Goal: Task Accomplishment & Management: Manage account settings

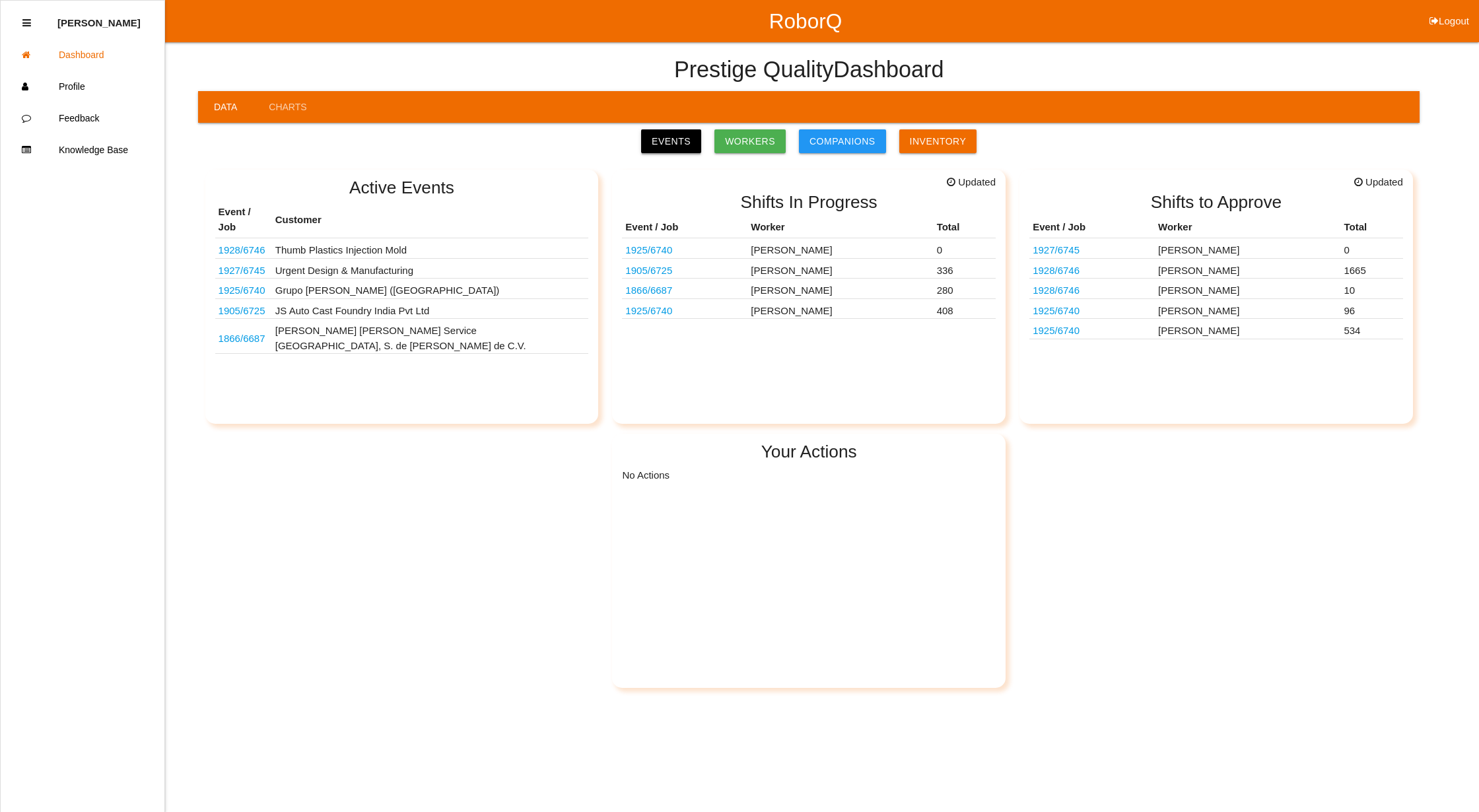
click at [692, 139] on link "Events" at bounding box center [671, 142] width 60 height 24
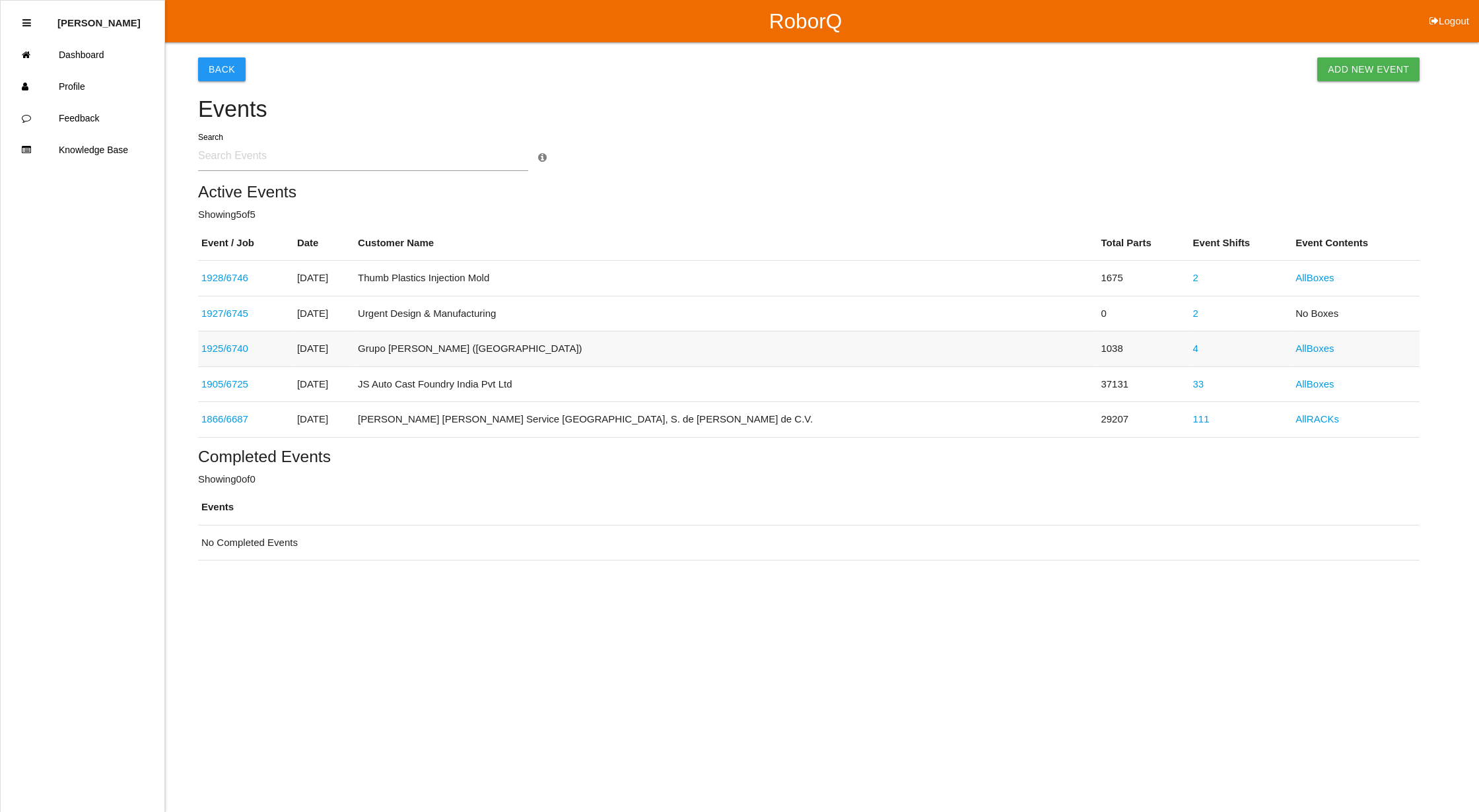
click at [1194, 351] on link "4" at bounding box center [1196, 348] width 5 height 11
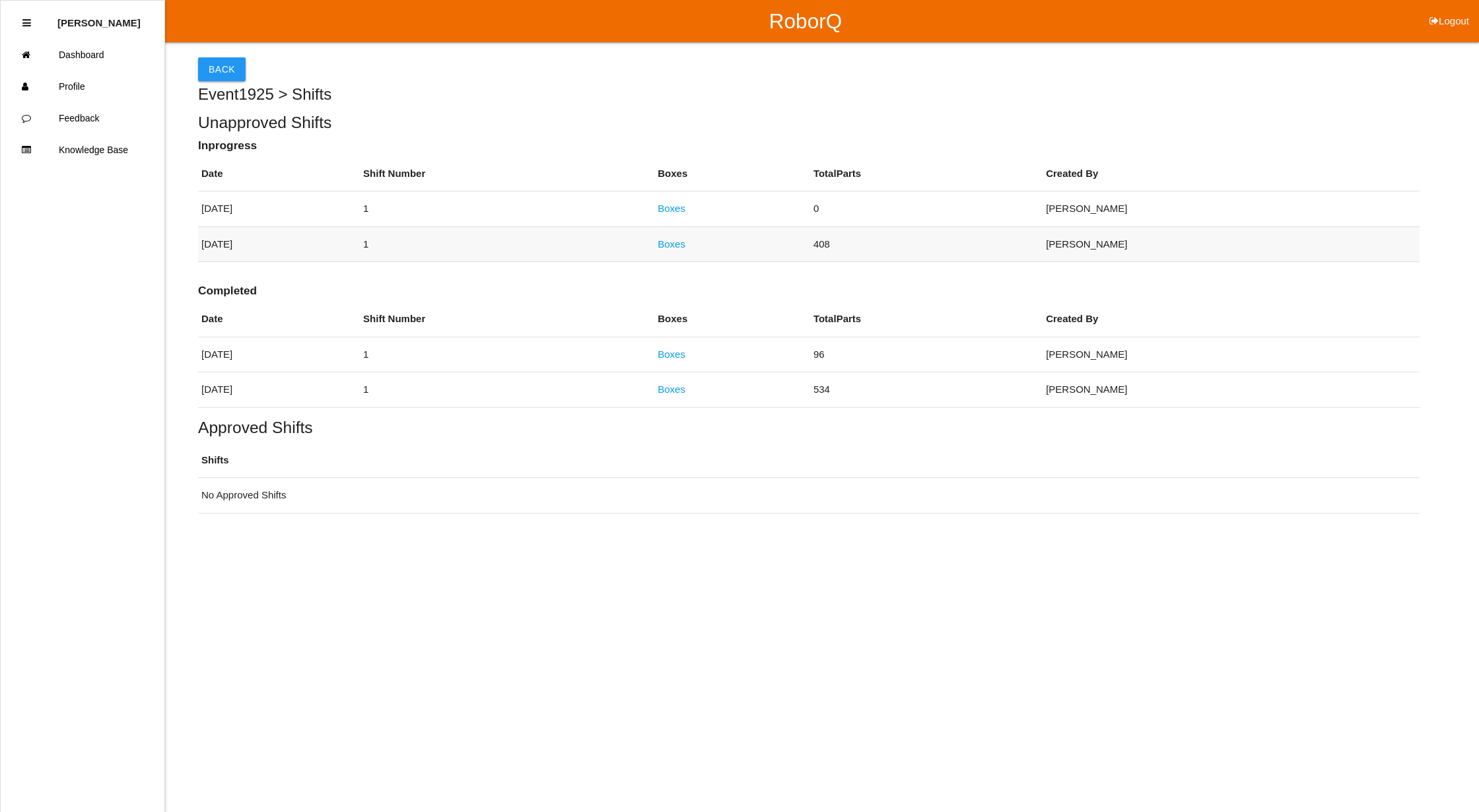
click at [686, 244] on link "Boxes" at bounding box center [672, 244] width 28 height 11
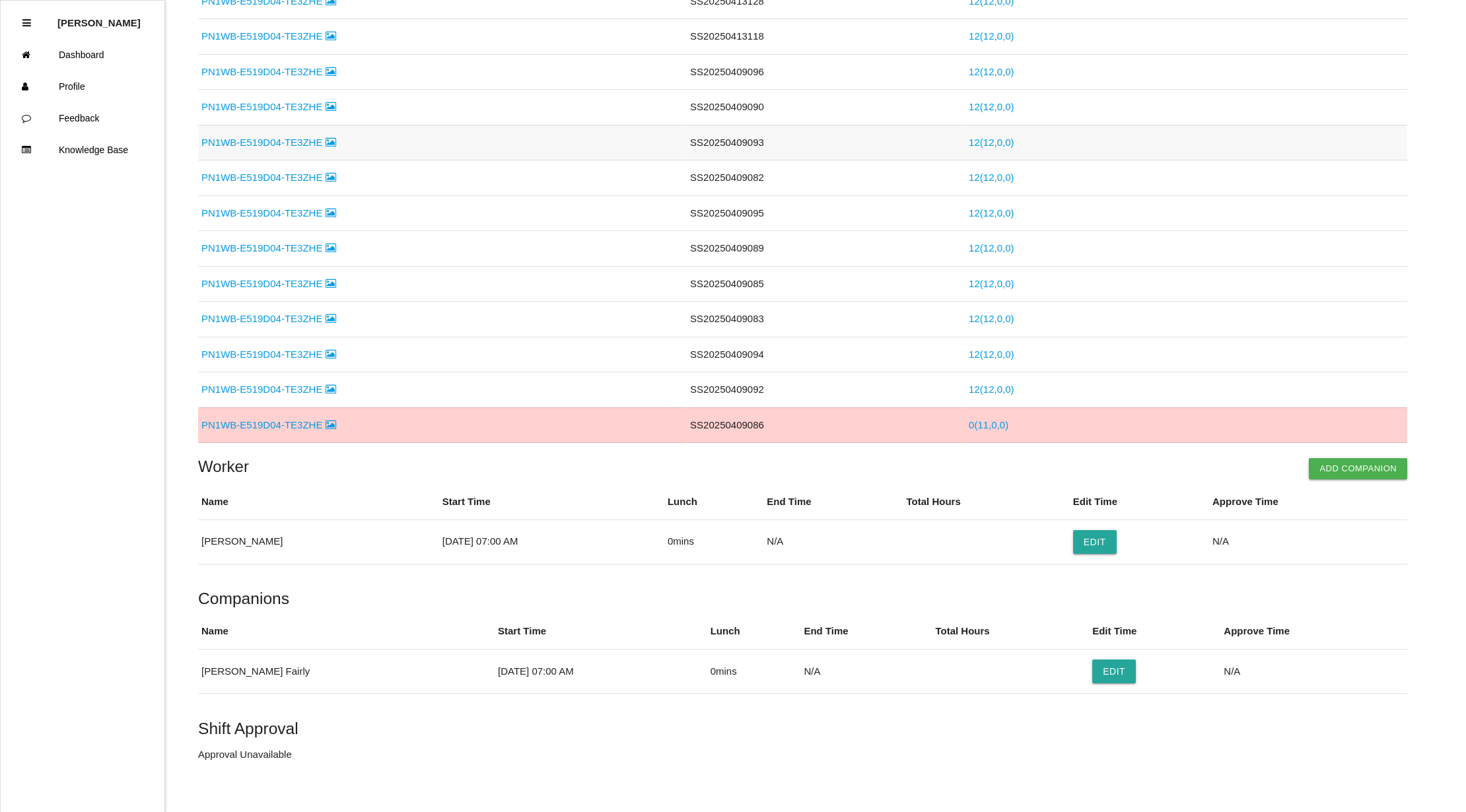
scroll to position [1080, 0]
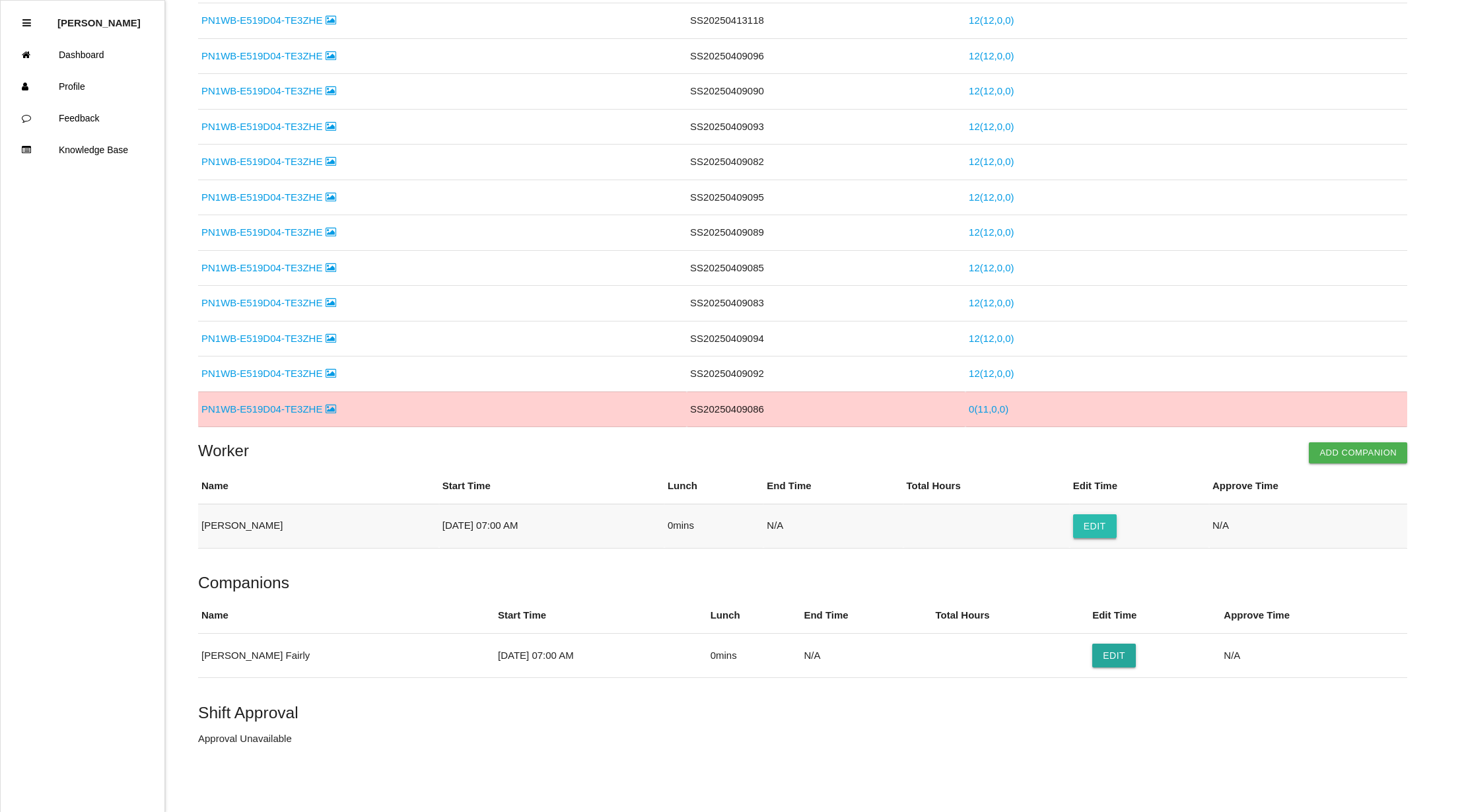
click at [1100, 528] on button "Edit" at bounding box center [1095, 526] width 44 height 24
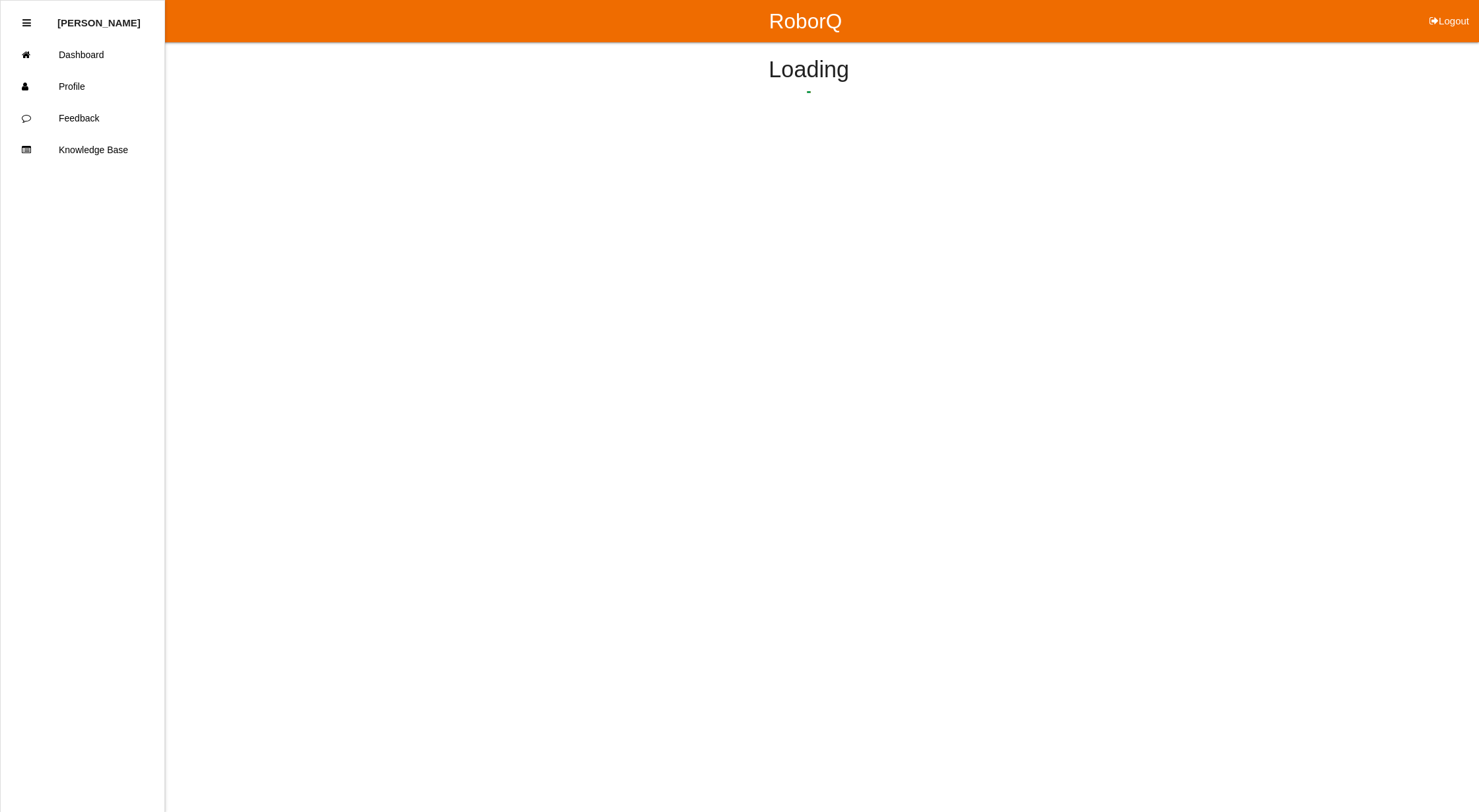
select select "7"
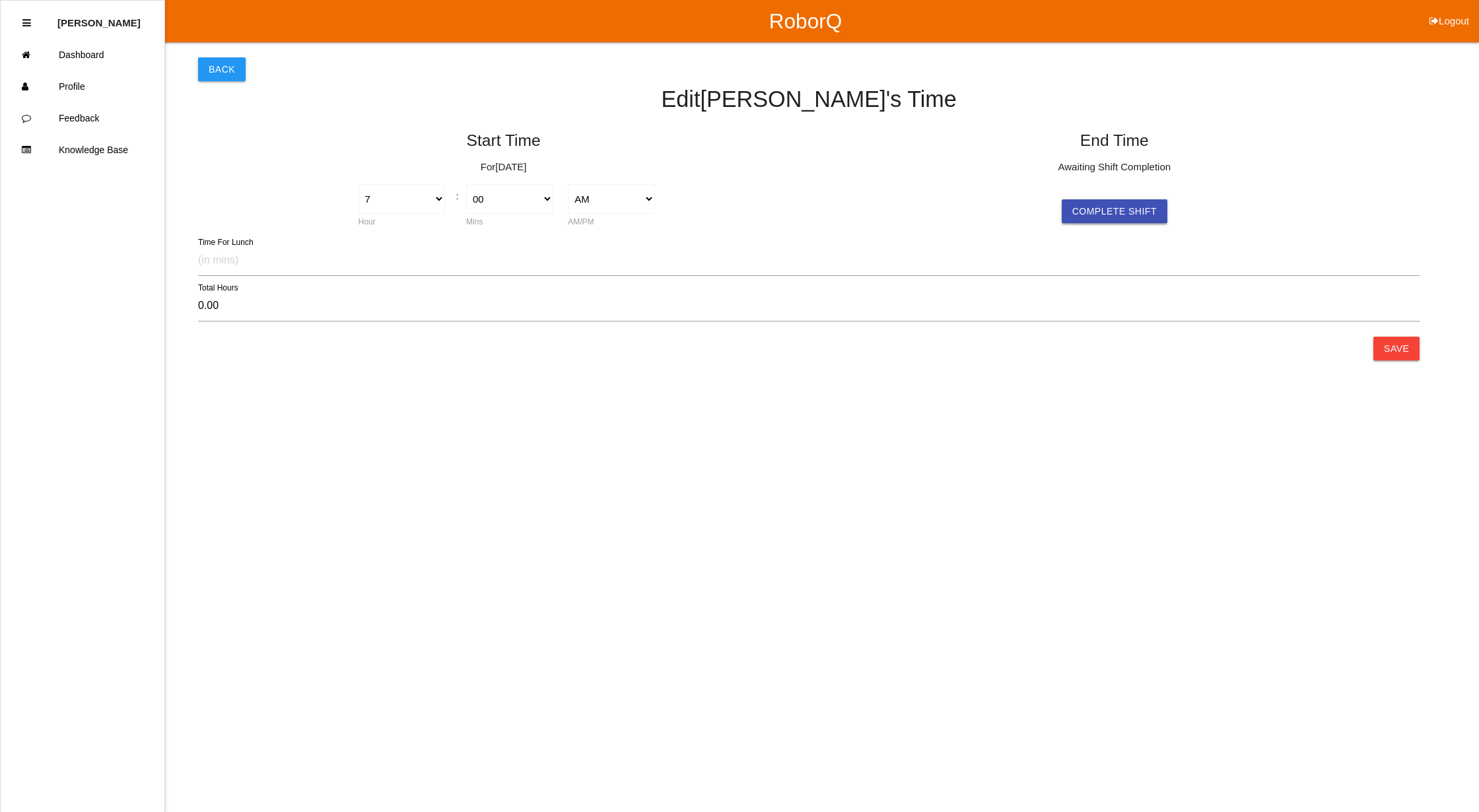
click at [1142, 202] on button "Complete Shift" at bounding box center [1114, 212] width 106 height 24
select select "7"
click at [1259, 203] on select "AM PM" at bounding box center [1222, 199] width 87 height 30
select select "2"
click at [1179, 184] on select "AM PM" at bounding box center [1222, 199] width 87 height 30
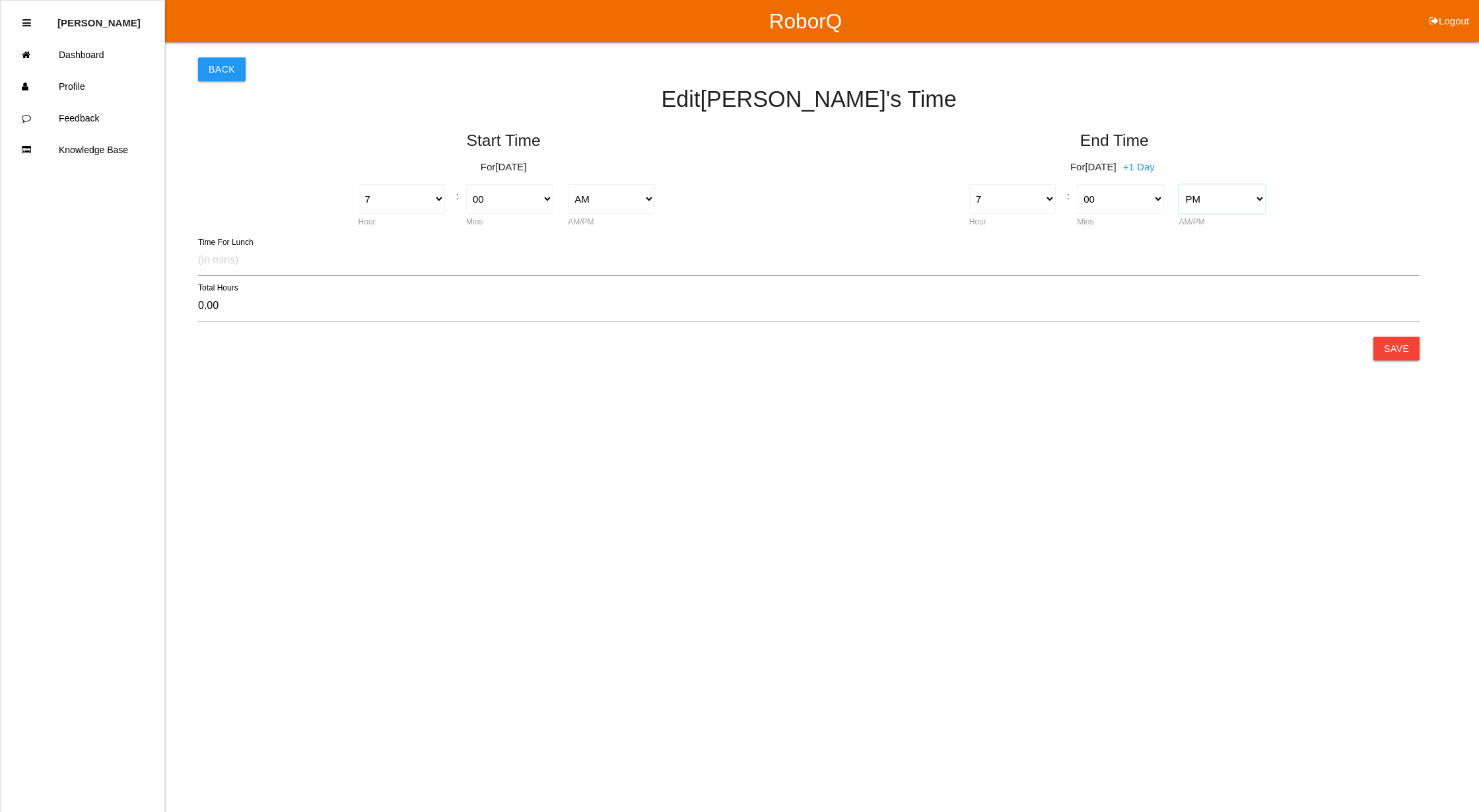
type input "12.00"
click at [1030, 197] on select "1 2 3 4 5 6 7 8 9 10 11 12" at bounding box center [1013, 199] width 87 height 30
select select "3"
click at [970, 184] on select "1 2 3 4 5 6 7 8 9 10 11 12" at bounding box center [1013, 199] width 87 height 30
type input "8.00"
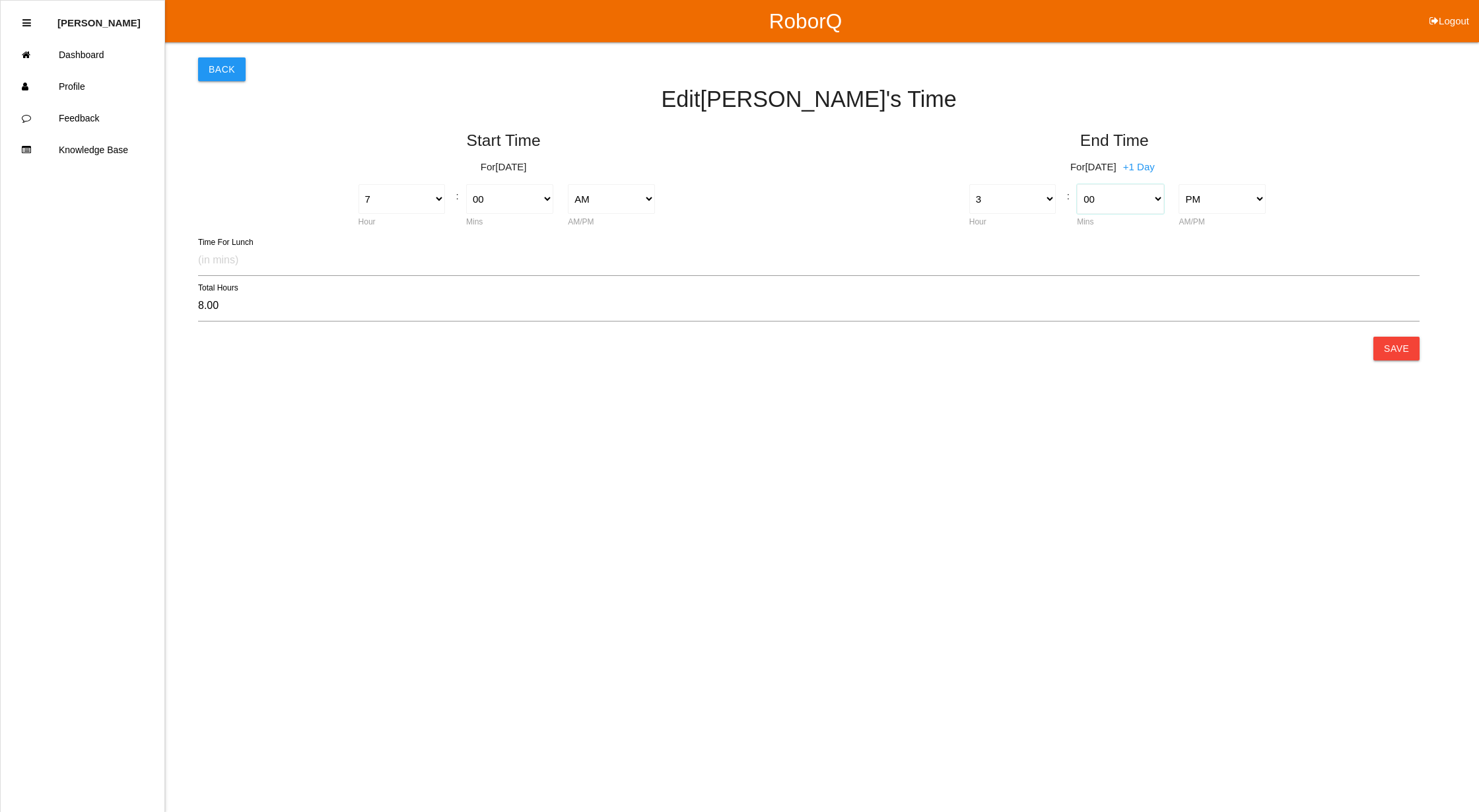
click at [1130, 198] on select "00 01 02 03 04 05 06 07 08 09 10 11 12 13 14 15 16 17 18 19 20 21 22 23 24 25 2…" at bounding box center [1121, 199] width 87 height 30
select select "30"
click at [1077, 184] on select "00 01 02 03 04 05 06 07 08 09 10 11 12 13 14 15 16 17 18 19 20 21 22 23 24 25 2…" at bounding box center [1121, 199] width 87 height 30
type input "8.50"
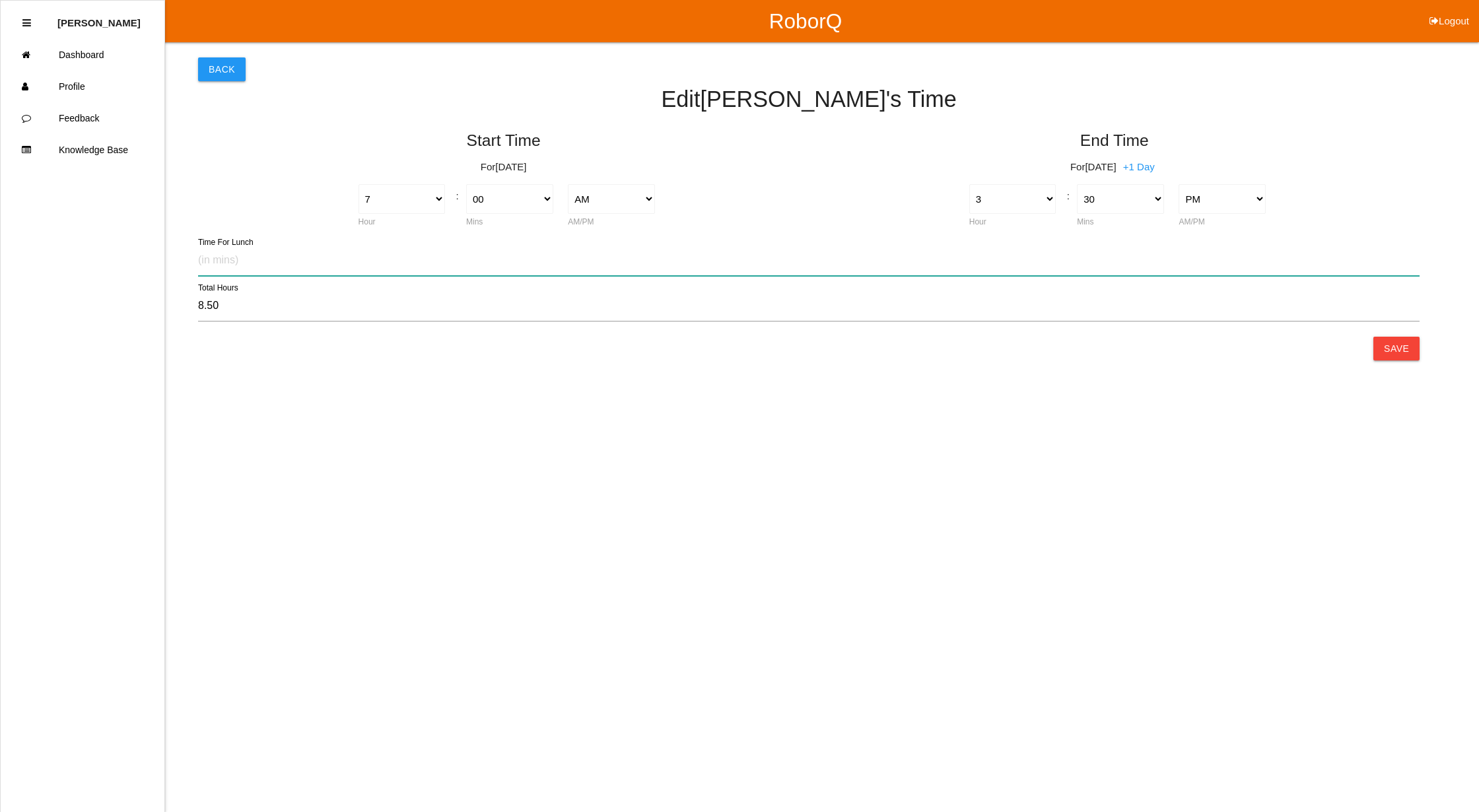
click at [278, 263] on input "text" at bounding box center [809, 261] width 1222 height 30
type input "30"
type input "8.00"
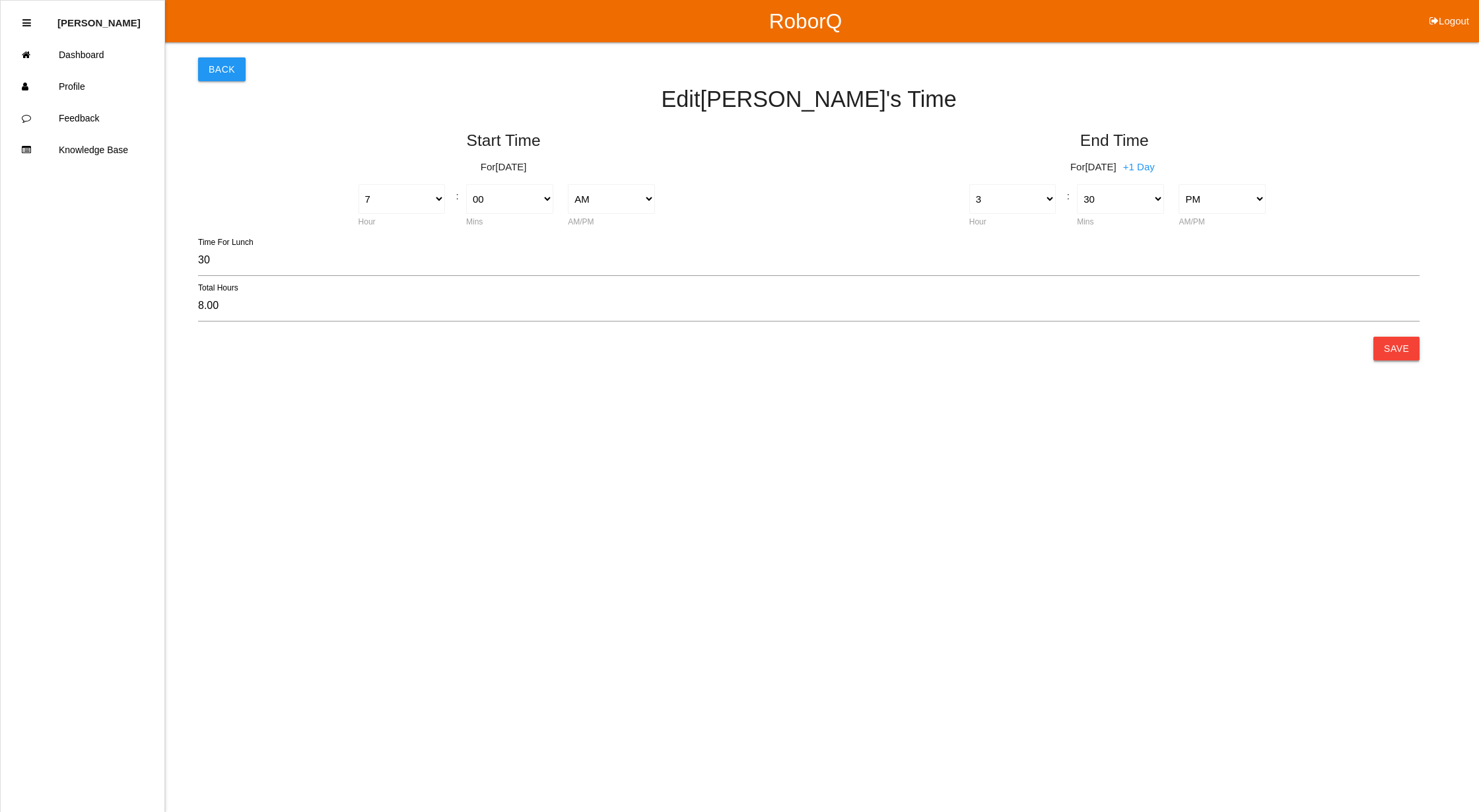
click at [1403, 341] on button "Save" at bounding box center [1396, 348] width 46 height 24
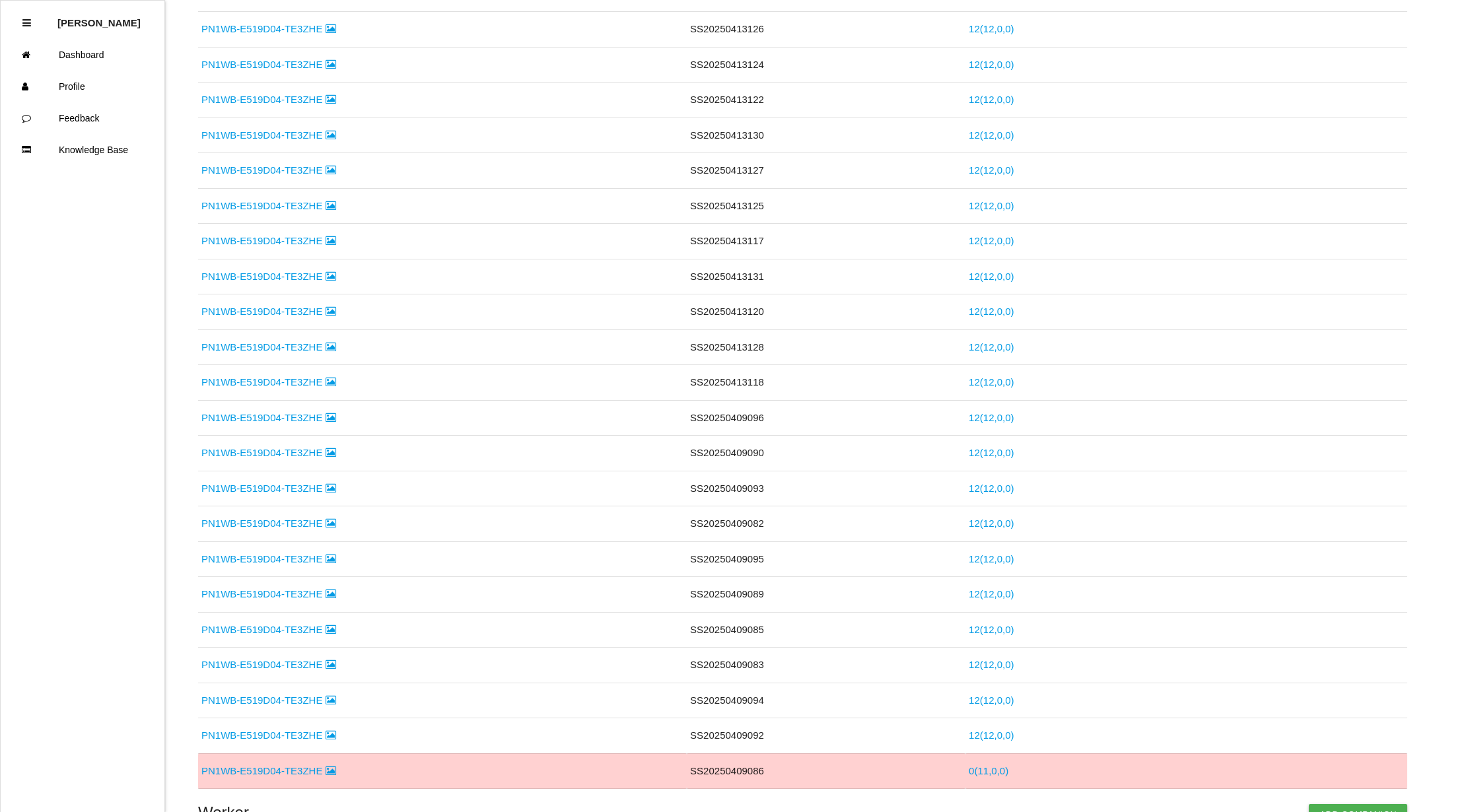
scroll to position [1080, 0]
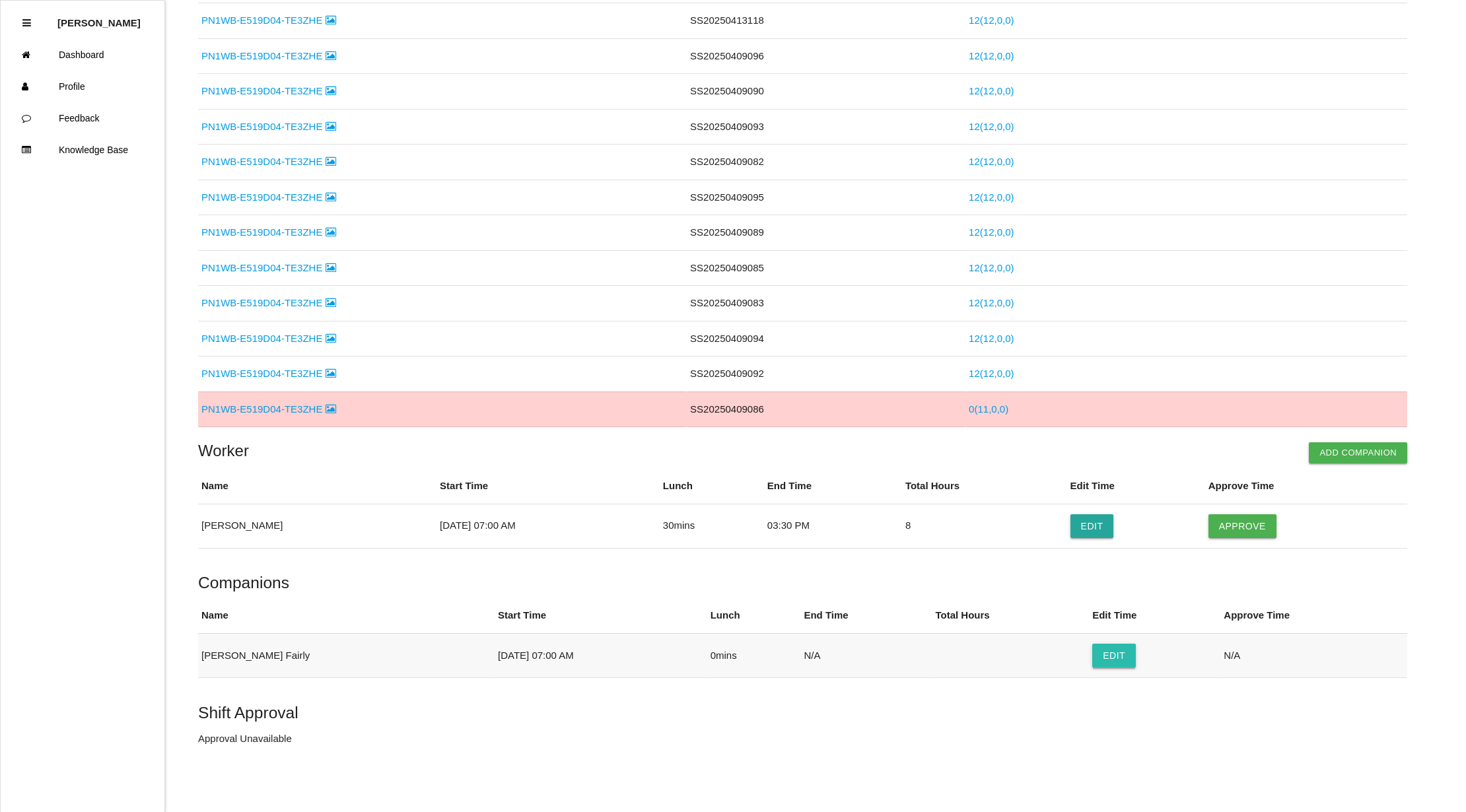
click at [1092, 658] on button "Edit" at bounding box center [1114, 656] width 44 height 24
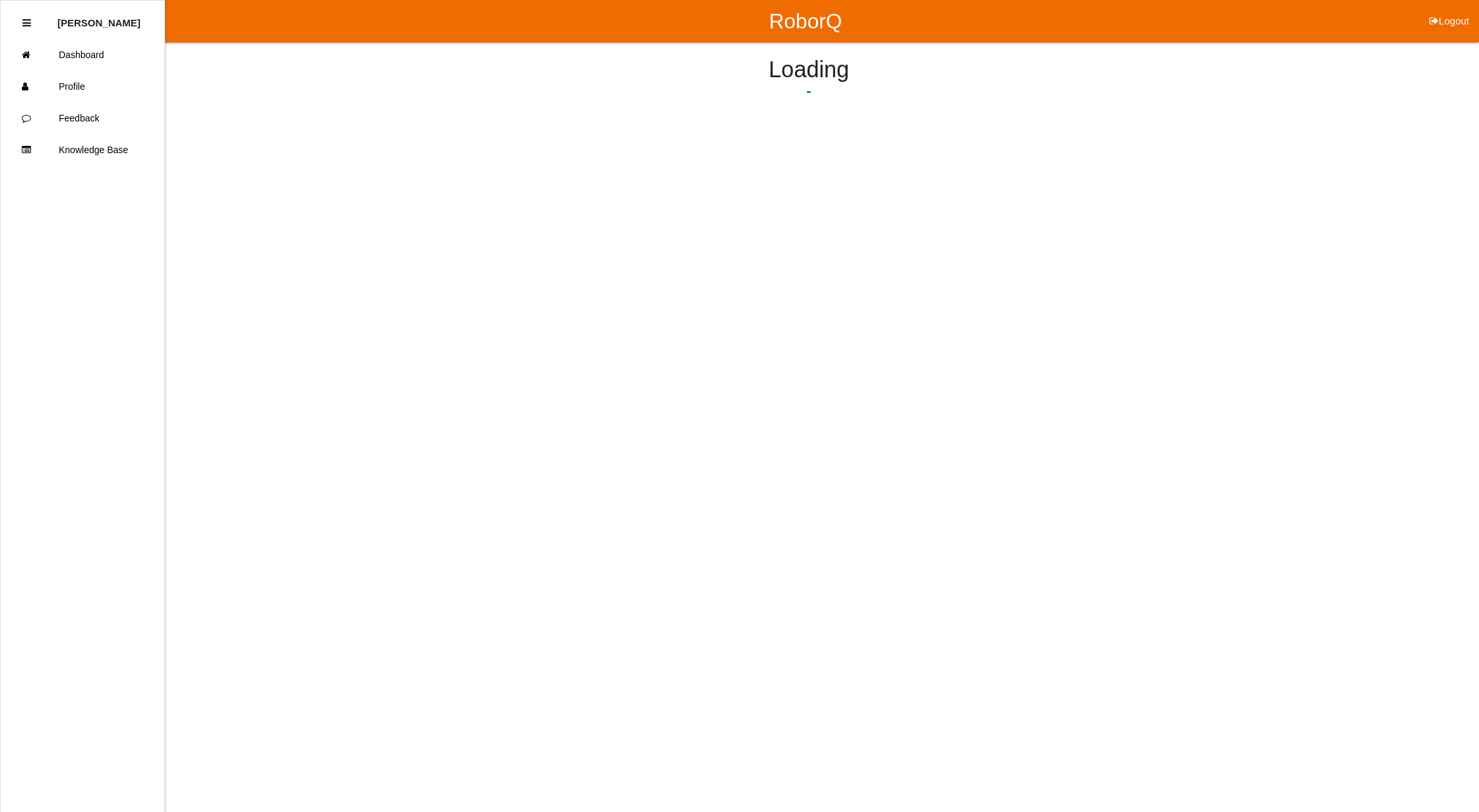
select select "7"
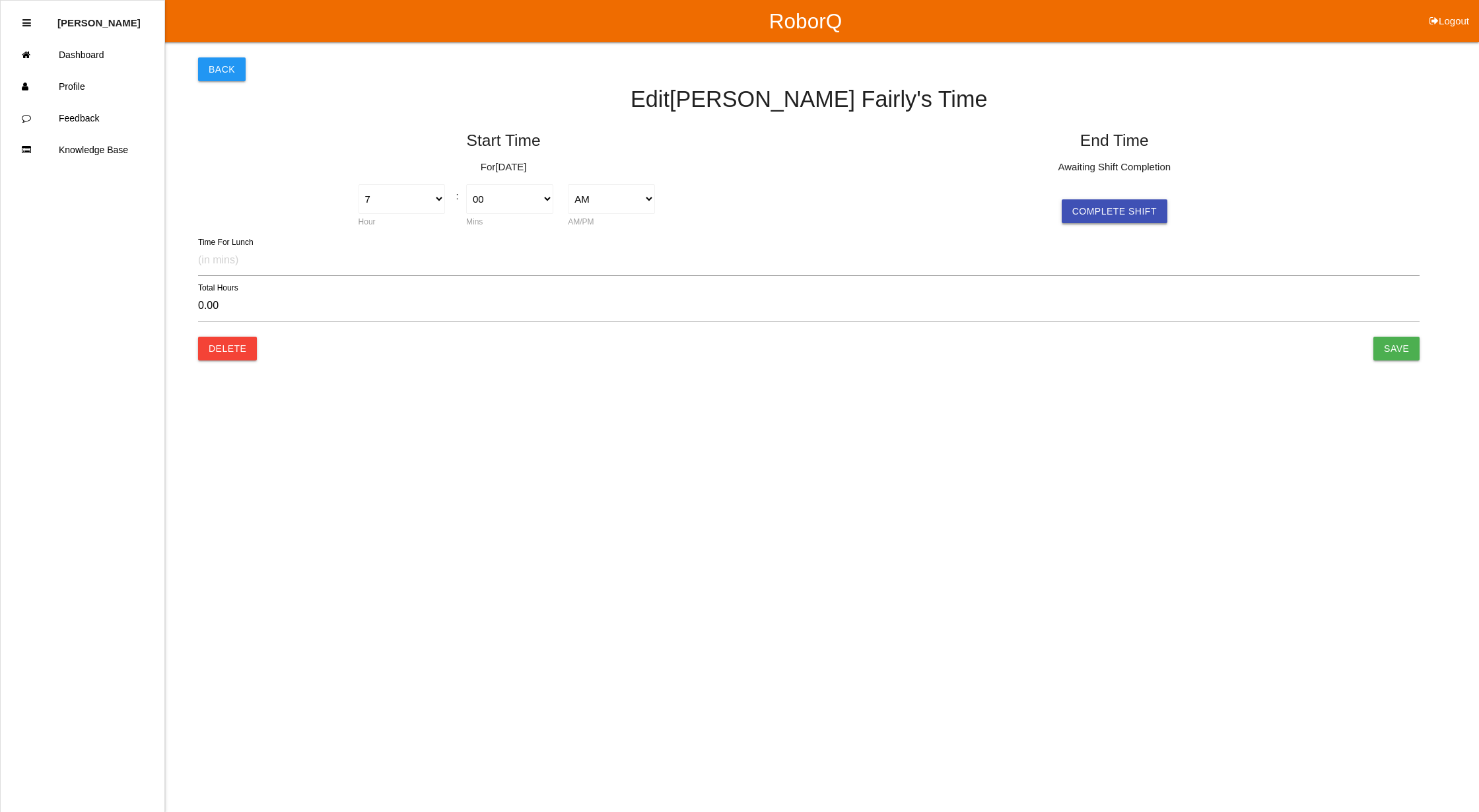
click at [1127, 207] on button "Complete Shift" at bounding box center [1114, 212] width 106 height 24
select select "7"
click at [1255, 195] on select "AM PM" at bounding box center [1222, 199] width 87 height 30
select select "2"
click at [1179, 184] on select "AM PM" at bounding box center [1222, 199] width 87 height 30
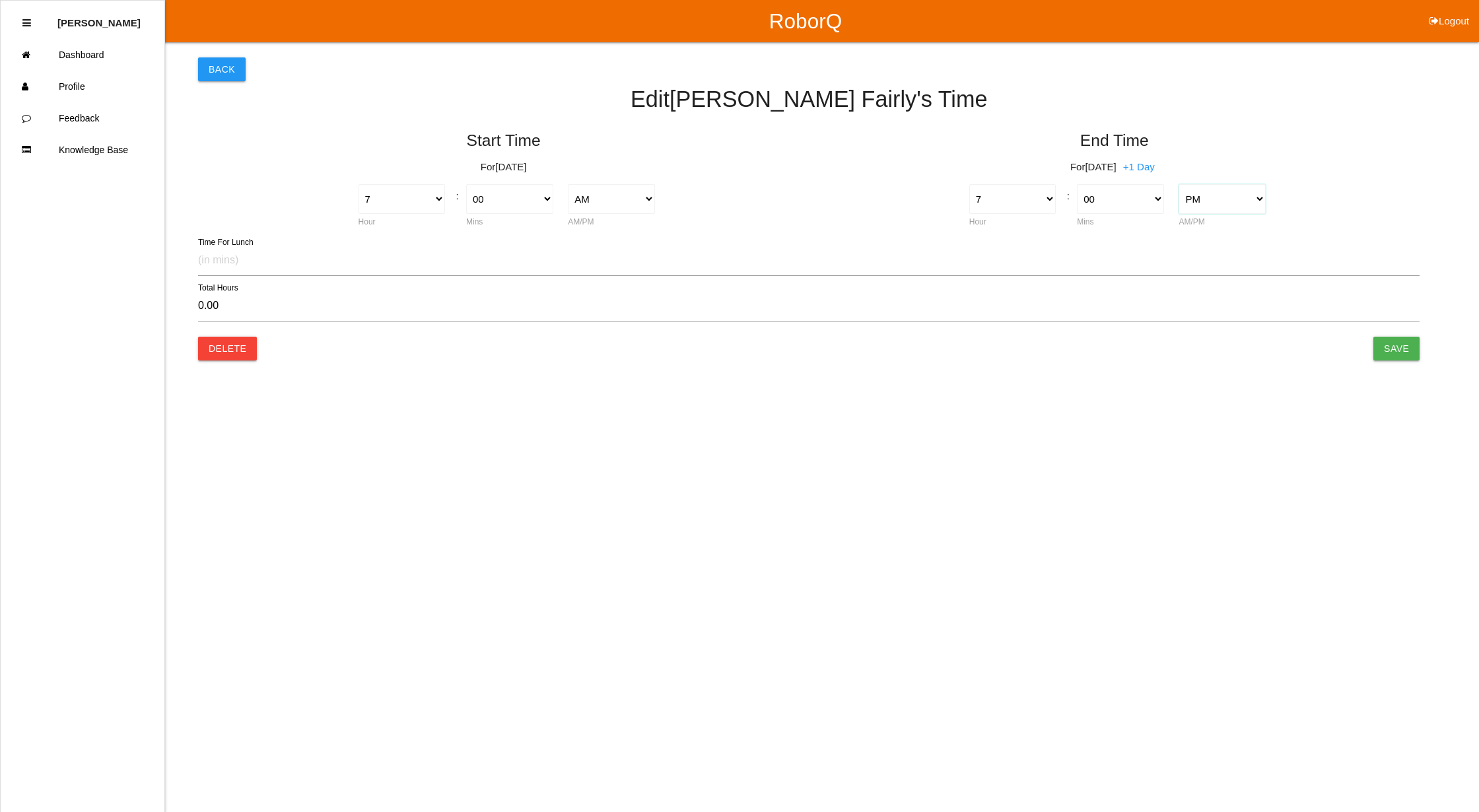
type input "12.00"
click at [1045, 197] on select "1 2 3 4 5 6 7 8 9 10 11 12" at bounding box center [1013, 199] width 87 height 30
select select "3"
click at [970, 184] on select "1 2 3 4 5 6 7 8 9 10 11 12" at bounding box center [1013, 199] width 87 height 30
type input "8.00"
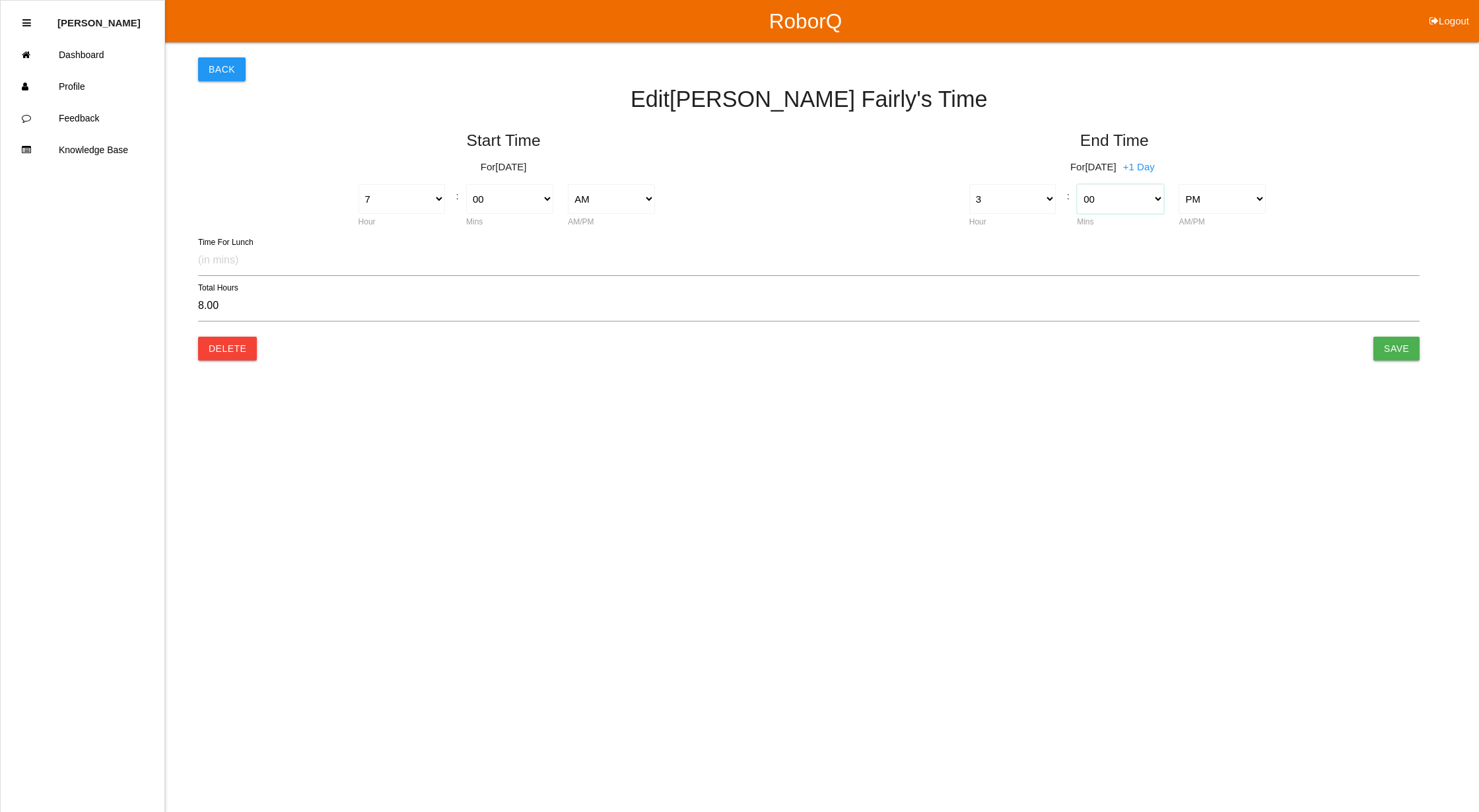
click at [1100, 196] on select "00 01 02 03 04 05 06 07 08 09 10 11 12 13 14 15 16 17 18 19 20 21 22 23 24 25 2…" at bounding box center [1121, 199] width 87 height 30
select select "30"
click at [1077, 184] on select "00 01 02 03 04 05 06 07 08 09 10 11 12 13 14 15 16 17 18 19 20 21 22 23 24 25 2…" at bounding box center [1121, 199] width 87 height 30
type input "8.50"
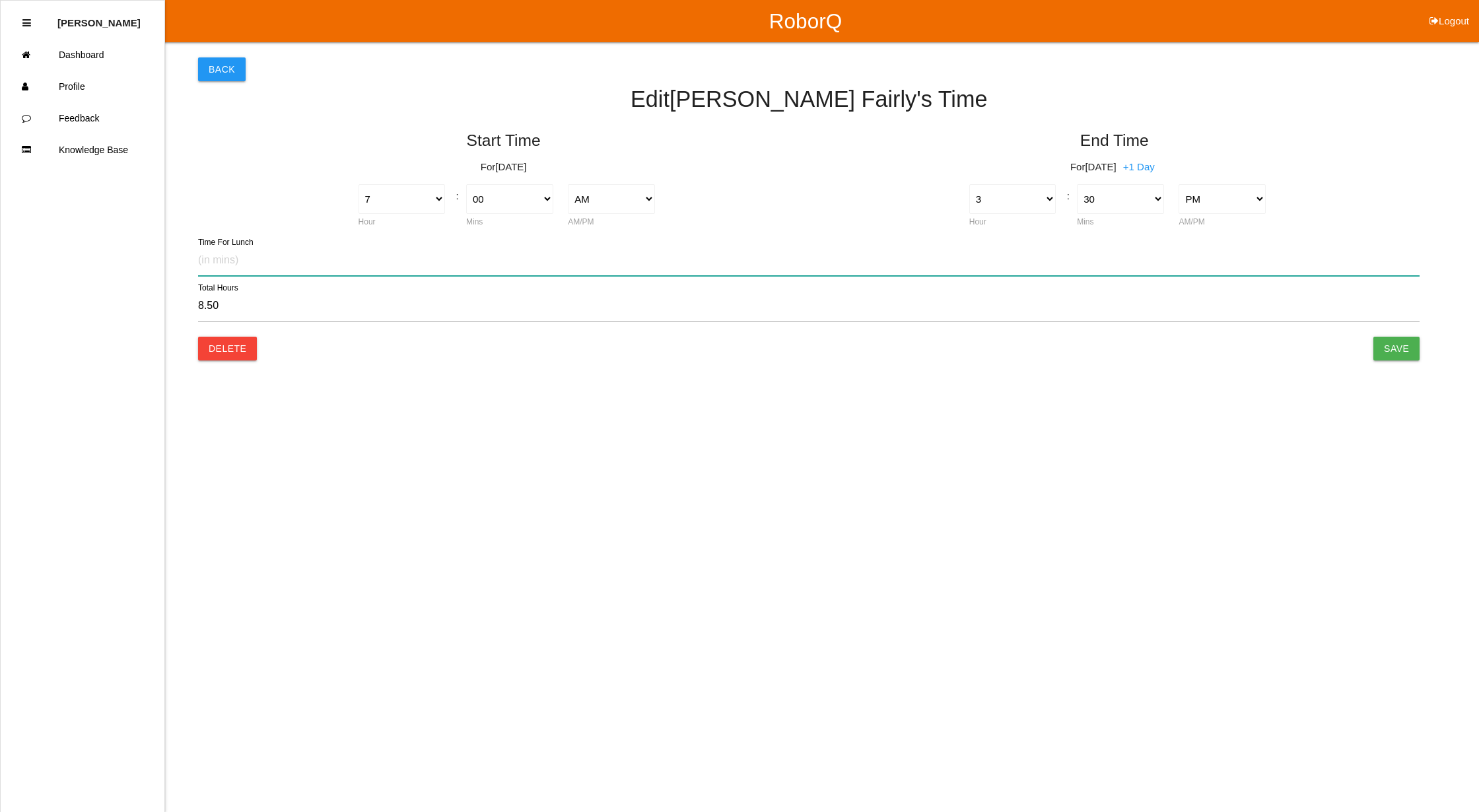
click at [260, 265] on input "text" at bounding box center [809, 261] width 1222 height 30
type input "30"
type input "8.00"
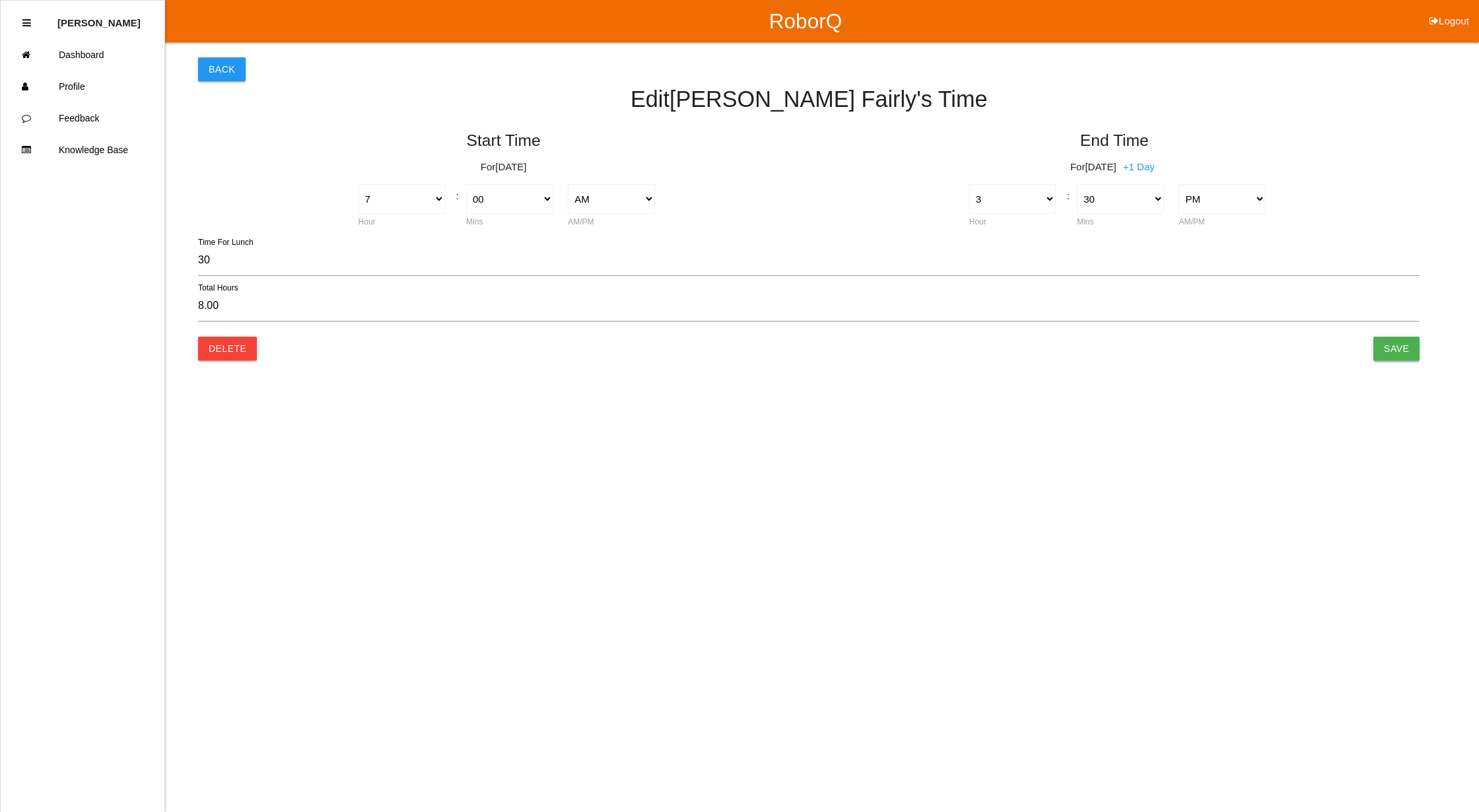
click at [1401, 349] on input "Save" at bounding box center [1396, 348] width 46 height 24
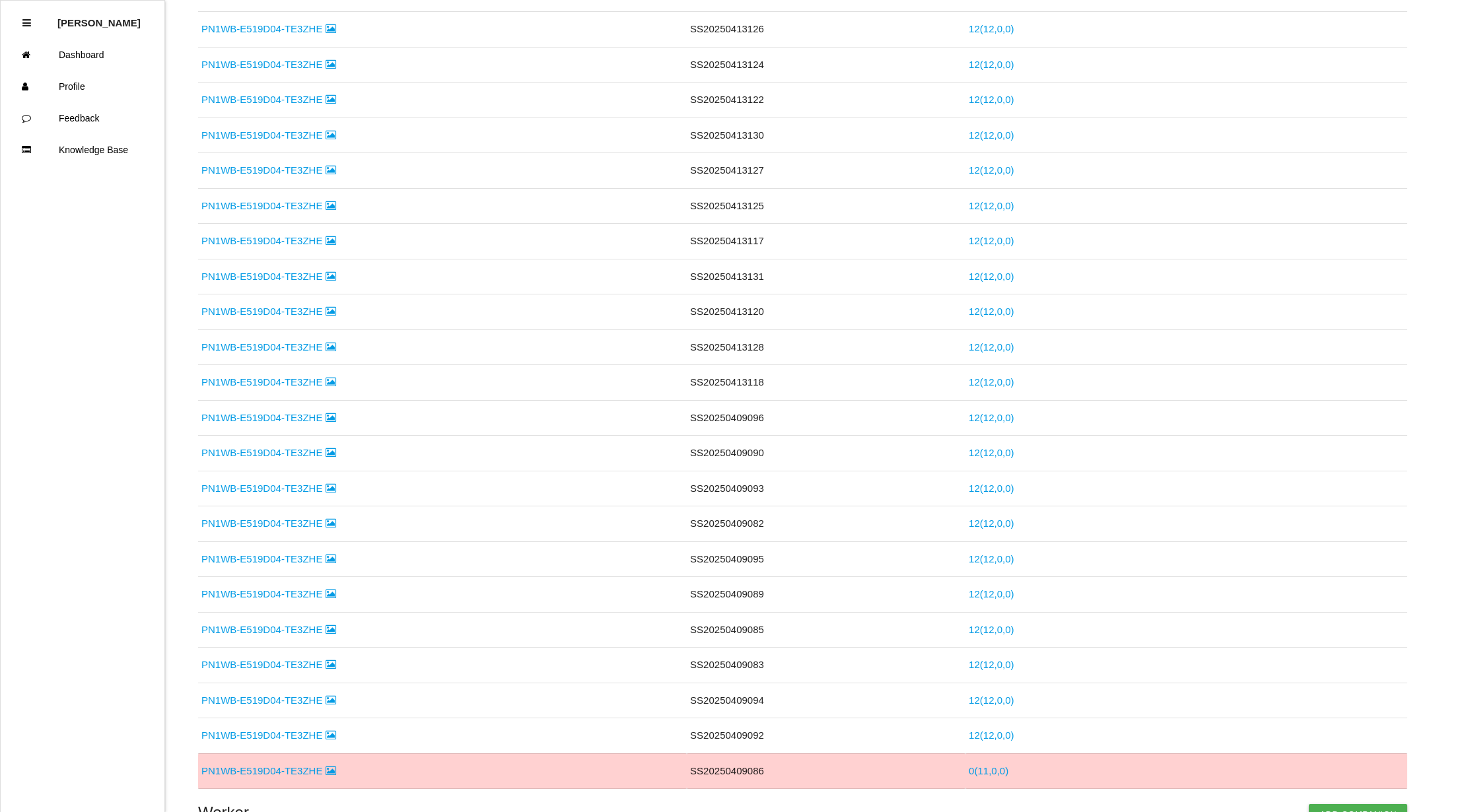
scroll to position [1080, 0]
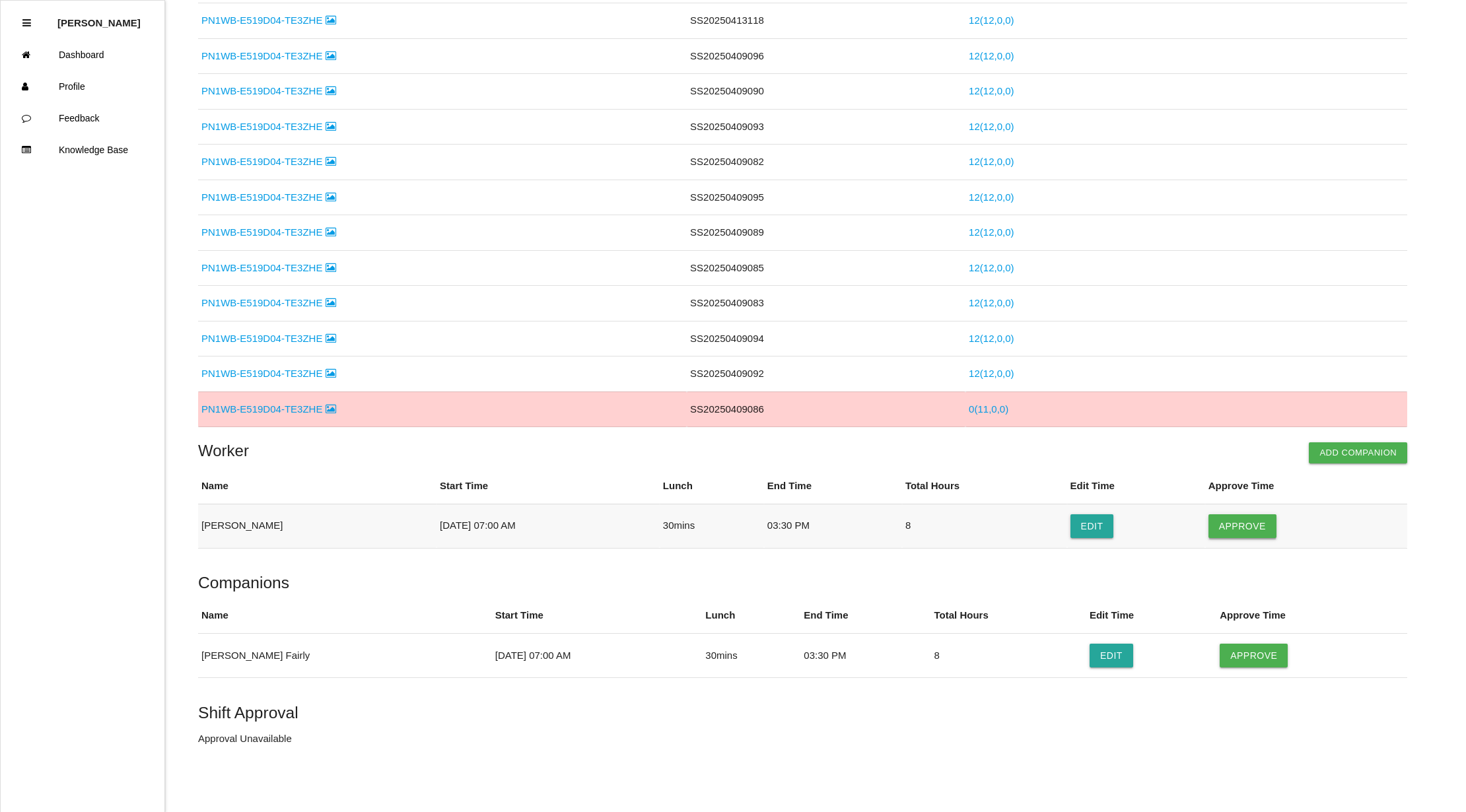
click at [1247, 521] on button "Approve" at bounding box center [1242, 526] width 68 height 24
click at [1234, 649] on button "Approve" at bounding box center [1254, 656] width 68 height 24
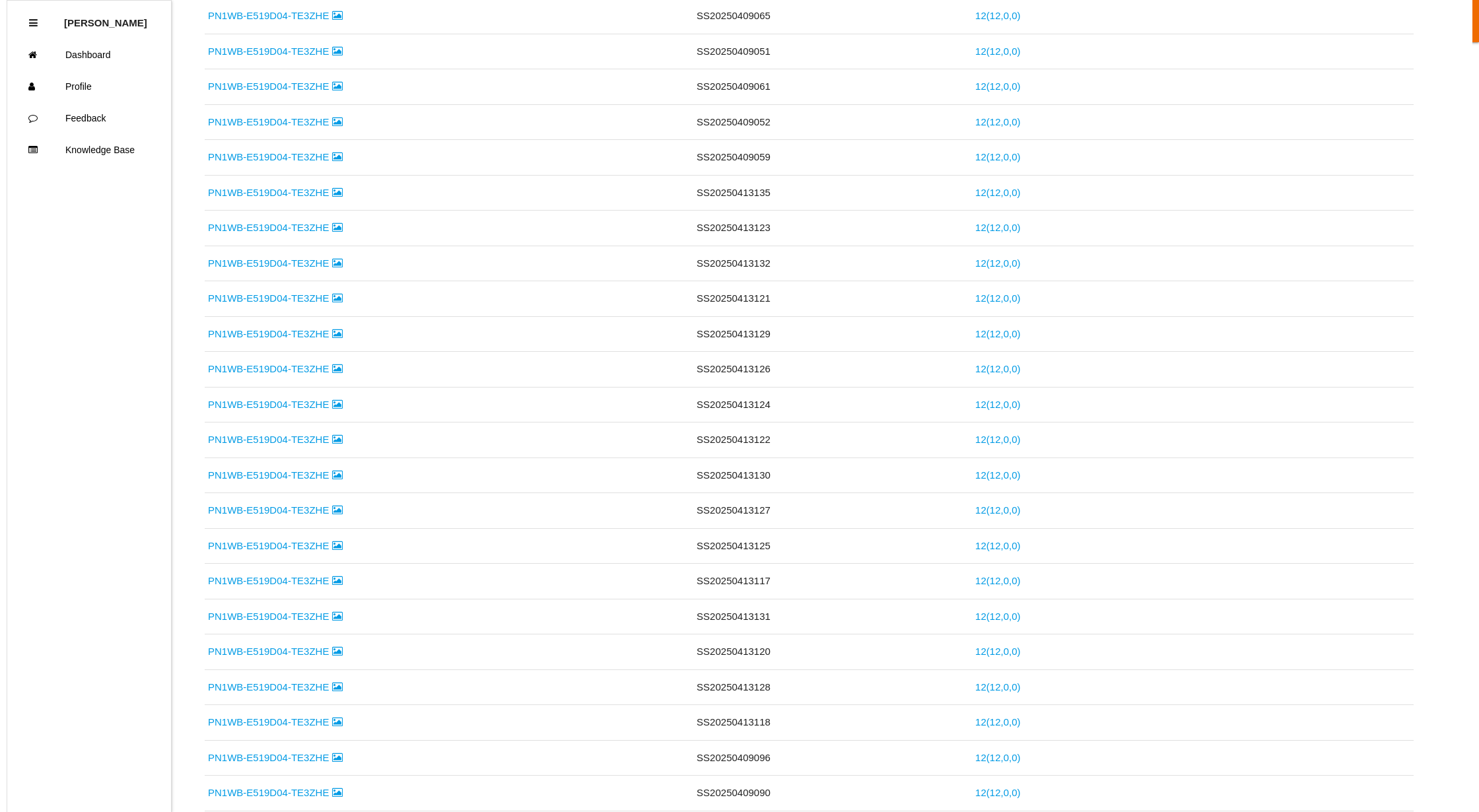
scroll to position [0, 0]
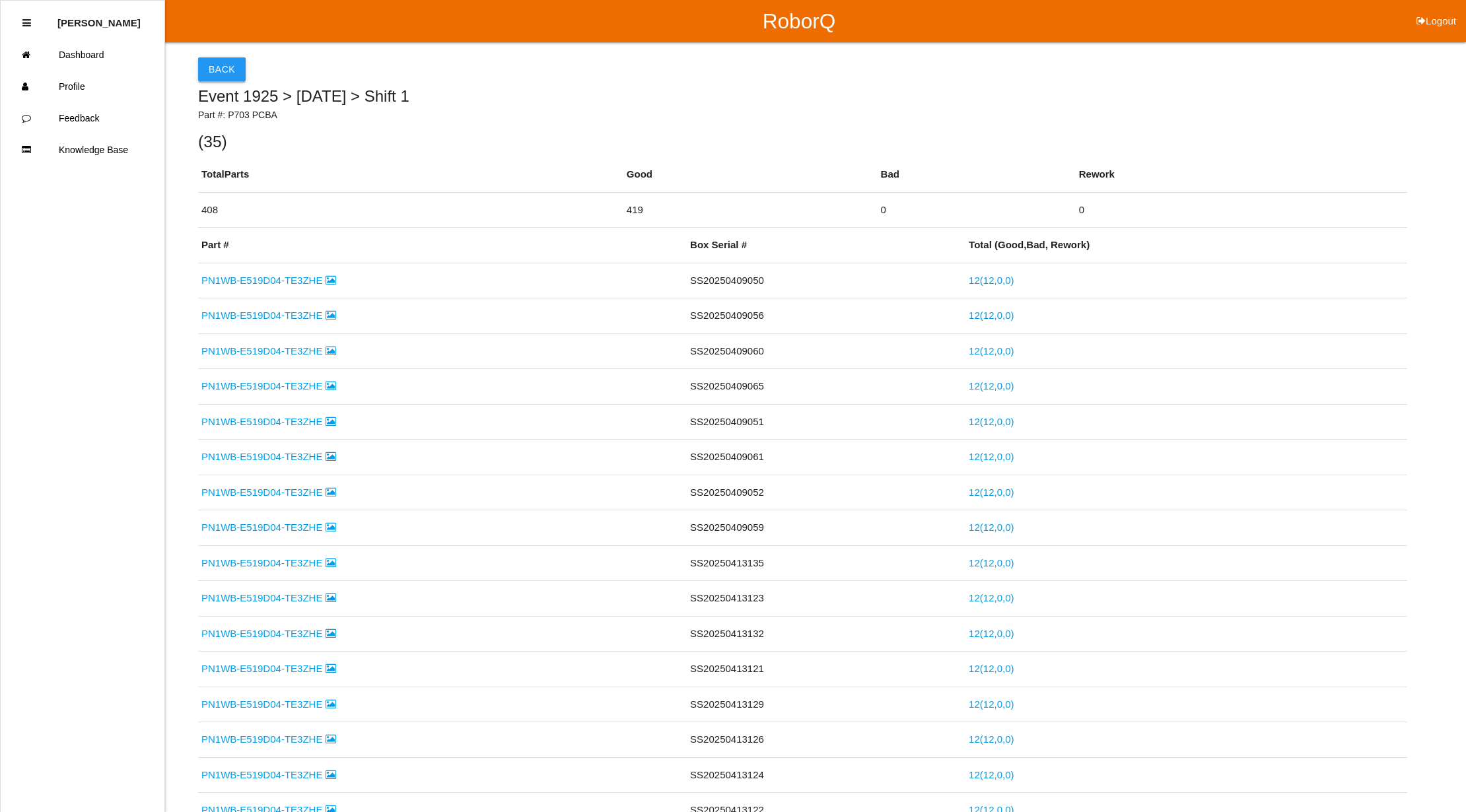
click at [212, 67] on button "Back" at bounding box center [222, 69] width 47 height 24
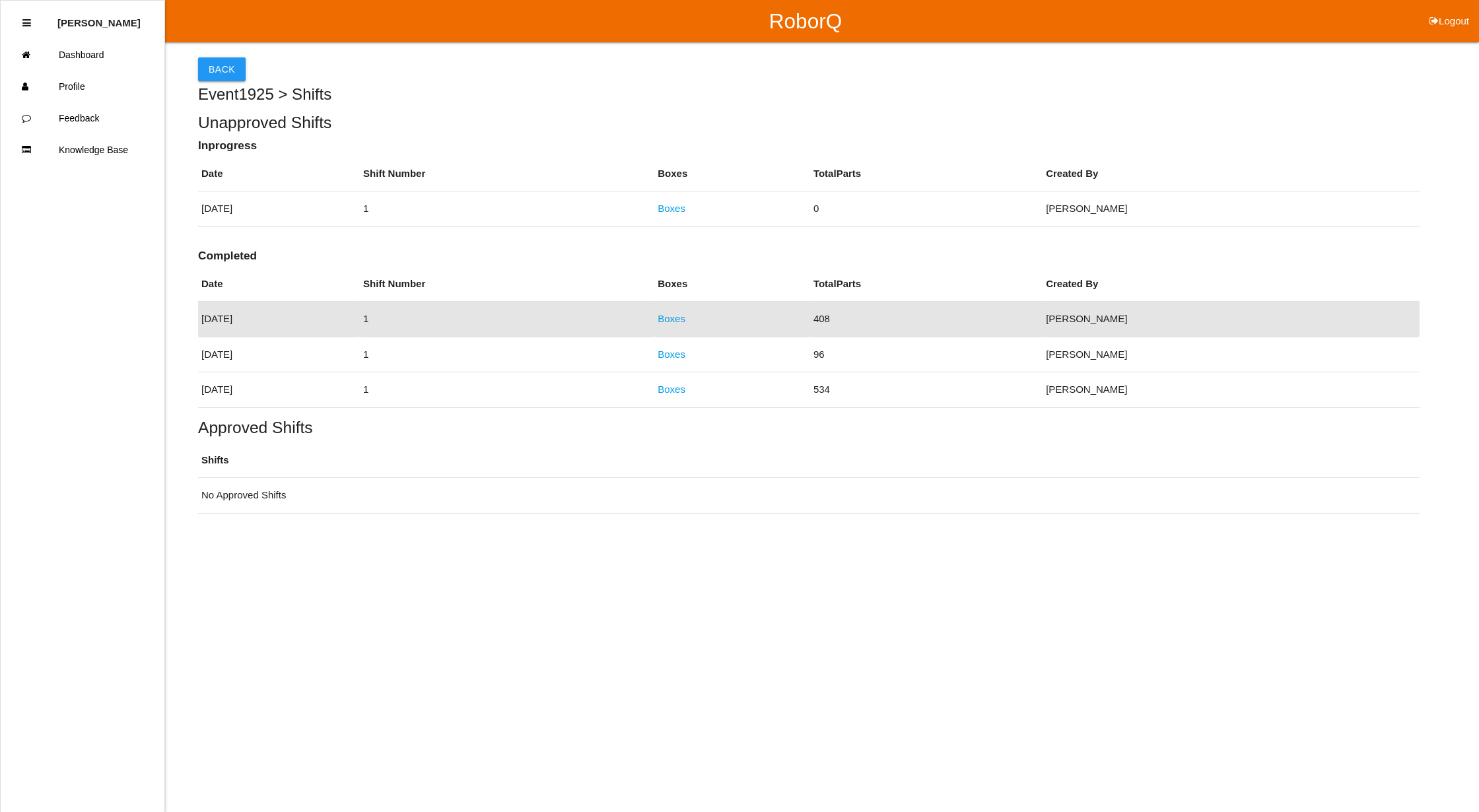
click at [1445, 10] on button "Logout" at bounding box center [1450, 5] width 60 height 10
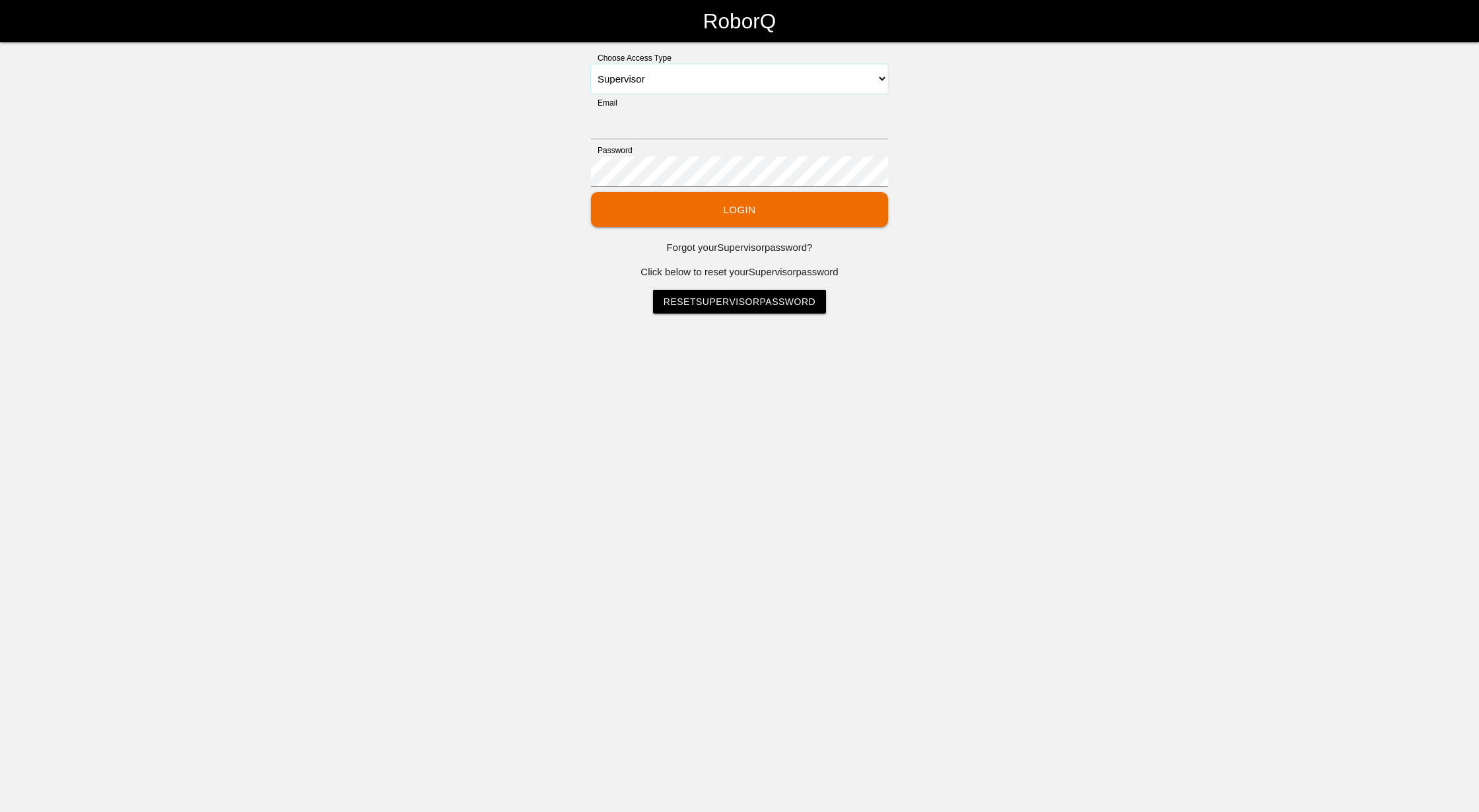
click at [788, 75] on select "Select Access Type Admin Customer Supervisor Worker" at bounding box center [740, 79] width 298 height 30
select select "Admin"
click at [591, 64] on select "Select Access Type Admin Customer Supervisor Worker" at bounding box center [740, 79] width 298 height 30
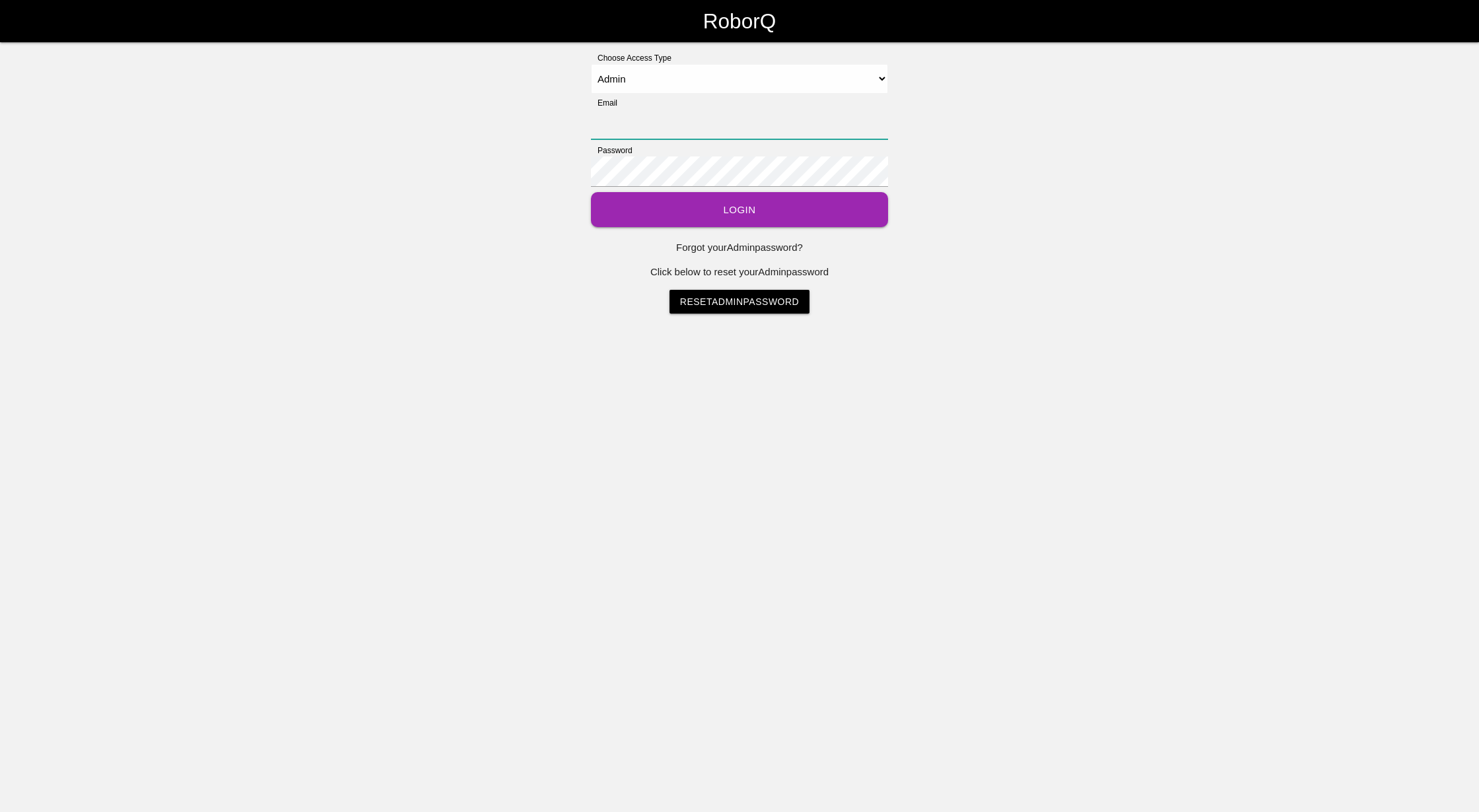
click at [794, 133] on input "Email" at bounding box center [740, 124] width 298 height 30
type input "[EMAIL_ADDRESS][DOMAIN_NAME]"
click at [732, 212] on button "Login" at bounding box center [740, 209] width 298 height 35
